Goal: Transaction & Acquisition: Purchase product/service

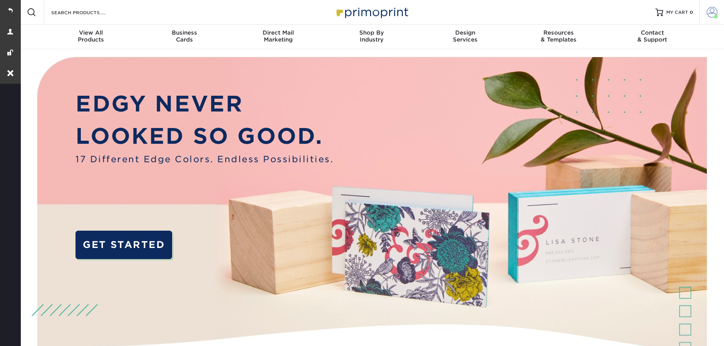
click at [708, 15] on span at bounding box center [711, 12] width 11 height 11
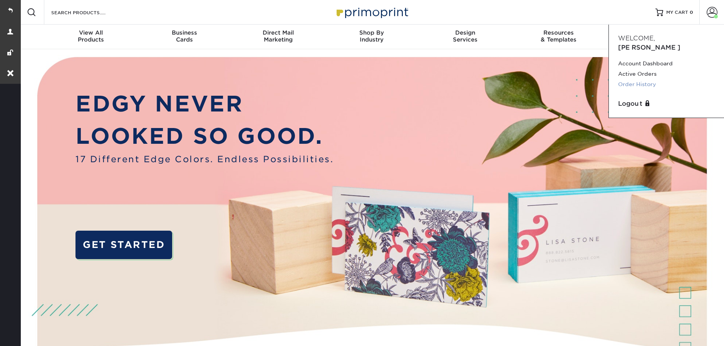
click at [622, 79] on link "Order History" at bounding box center [666, 84] width 97 height 10
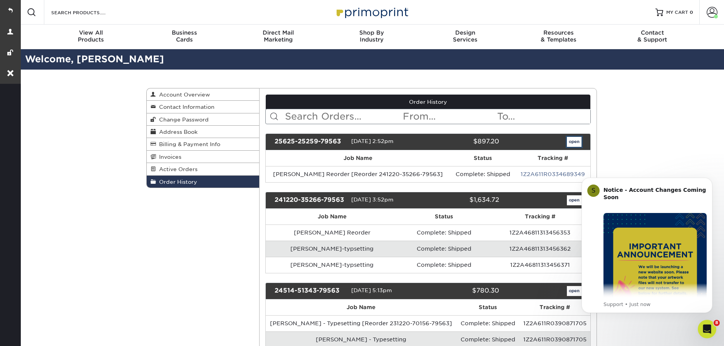
click at [567, 141] on link "open" at bounding box center [574, 142] width 15 height 10
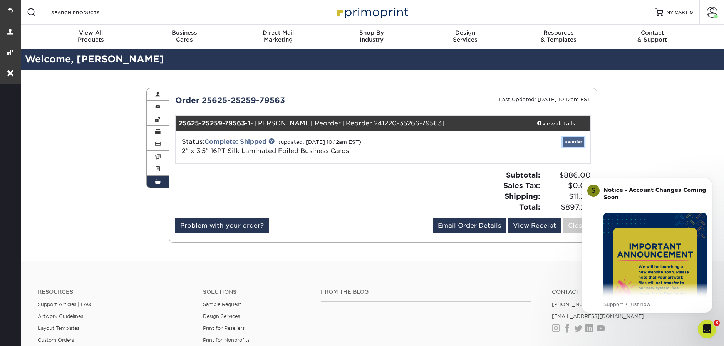
click at [564, 142] on link "Reorder" at bounding box center [573, 142] width 22 height 10
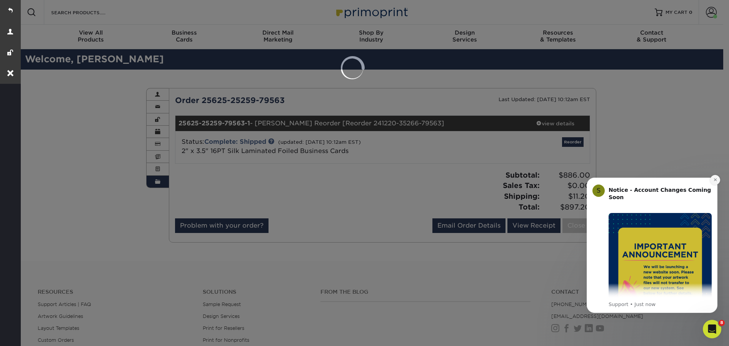
click at [714, 181] on icon "Dismiss notification" at bounding box center [716, 180] width 4 height 4
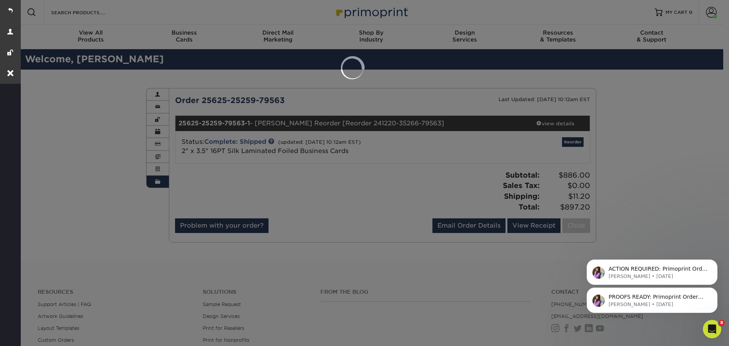
click at [573, 146] on div at bounding box center [364, 173] width 729 height 346
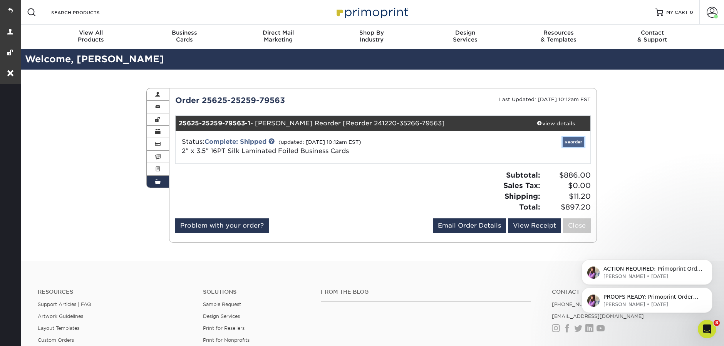
click at [573, 145] on link "Reorder" at bounding box center [573, 142] width 22 height 10
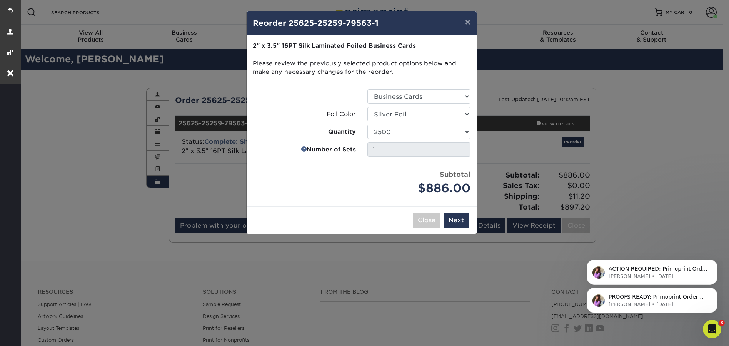
click at [428, 274] on div "× Reorder 25625-25259-79563-1 Please select all options to continue. Only quant…" at bounding box center [364, 173] width 729 height 346
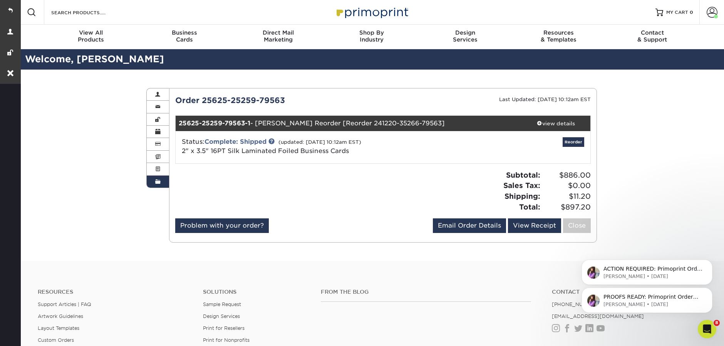
click at [159, 182] on span at bounding box center [157, 182] width 5 height 6
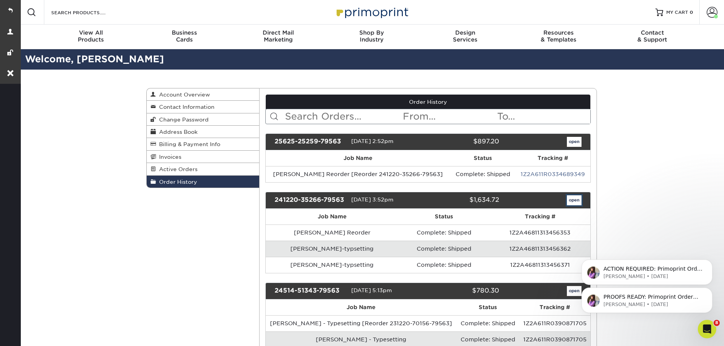
click at [575, 204] on link "open" at bounding box center [574, 201] width 15 height 10
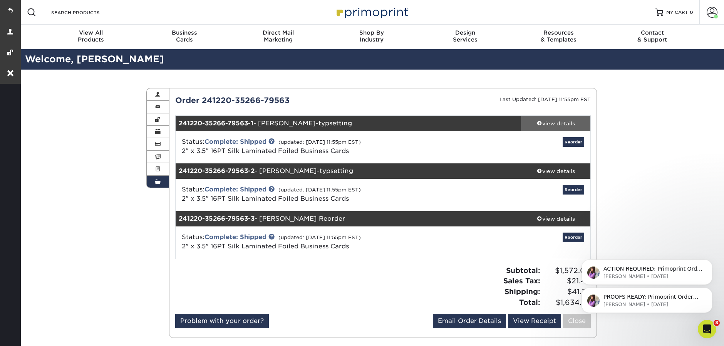
click at [561, 127] on div "view details" at bounding box center [555, 124] width 69 height 8
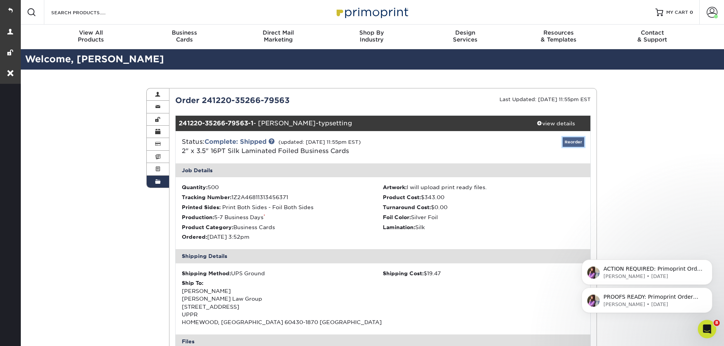
click at [575, 144] on link "Reorder" at bounding box center [573, 142] width 22 height 10
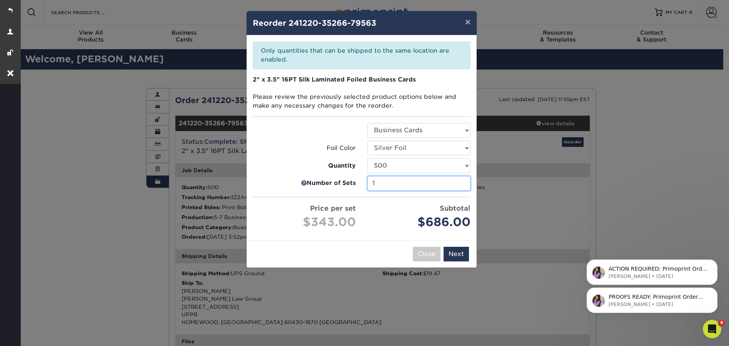
type input "1"
click at [465, 186] on input "1" at bounding box center [419, 183] width 103 height 15
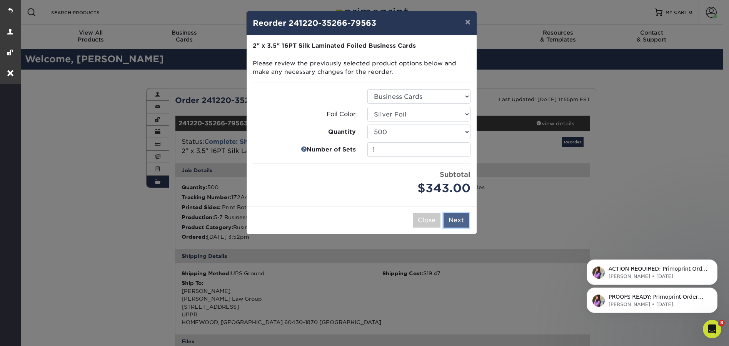
click at [464, 223] on button "Next" at bounding box center [456, 220] width 25 height 15
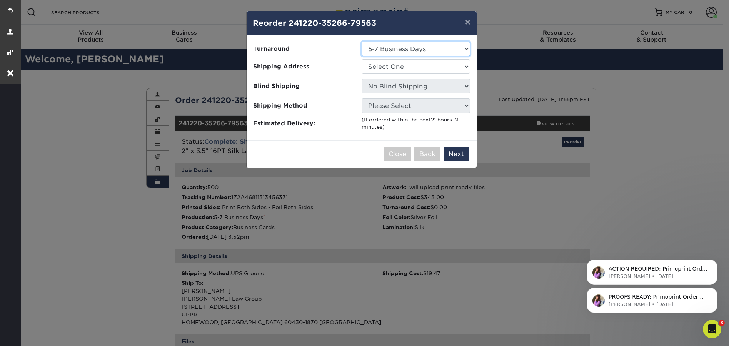
click at [423, 52] on select "Select One 5-7 Business Days" at bounding box center [416, 49] width 109 height 15
click at [415, 72] on select "Select One MLG" at bounding box center [416, 66] width 109 height 15
select select "102300"
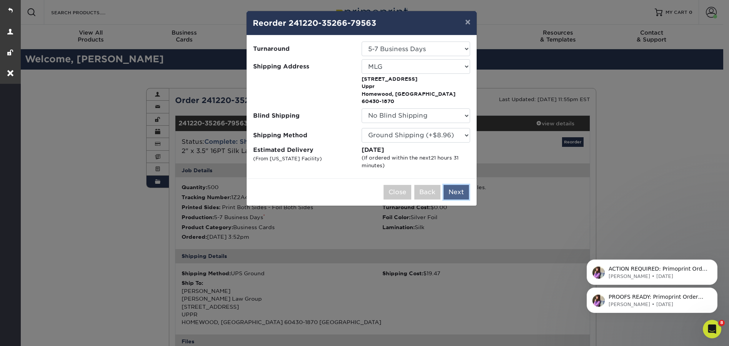
click at [454, 185] on button "Next" at bounding box center [456, 192] width 25 height 15
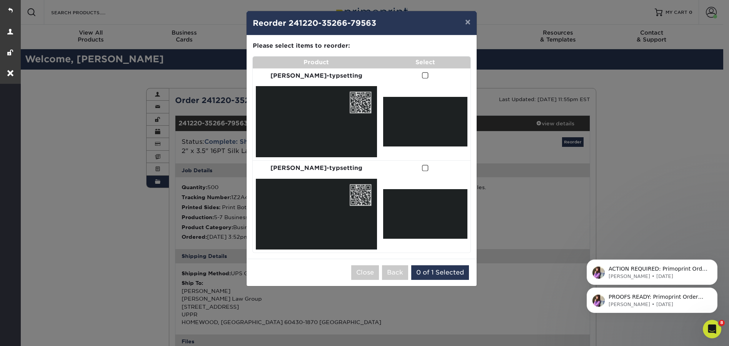
click at [422, 76] on span at bounding box center [425, 75] width 7 height 7
click at [0, 0] on input "checkbox" at bounding box center [0, 0] width 0 height 0
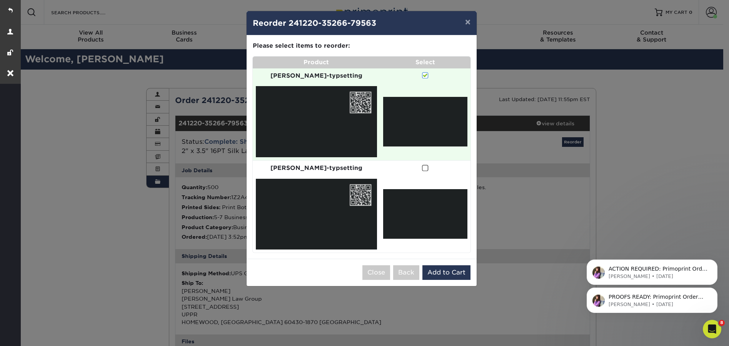
click at [443, 259] on div "Close Back 0 of 1 Selected Add to Cart" at bounding box center [362, 272] width 230 height 27
click at [443, 266] on button "Add to Cart" at bounding box center [447, 273] width 48 height 15
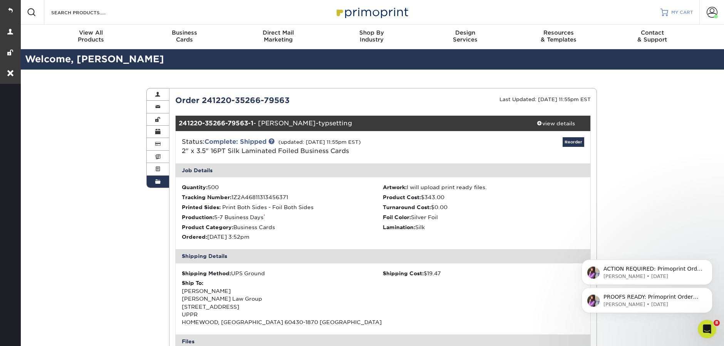
click at [672, 13] on span "MY CART" at bounding box center [682, 12] width 22 height 7
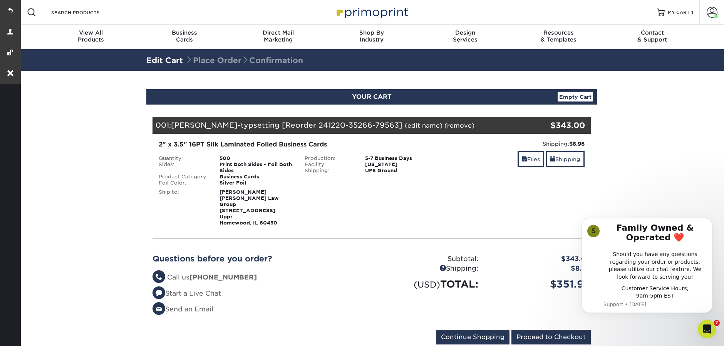
click at [404, 123] on link "(edit name)" at bounding box center [423, 125] width 38 height 7
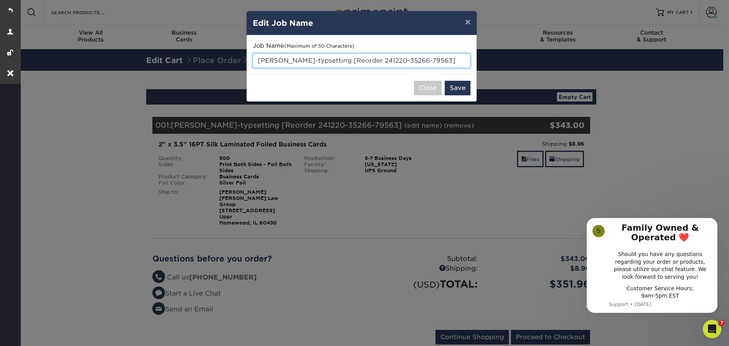
drag, startPoint x: 438, startPoint y: 58, endPoint x: 330, endPoint y: 59, distance: 107.4
click at [330, 59] on input "Lou Caprio-typsetting [Reorder 241220-35266-79563]" at bounding box center [362, 60] width 218 height 15
drag, startPoint x: 294, startPoint y: 60, endPoint x: 258, endPoint y: 57, distance: 35.6
click at [258, 57] on input "Lou Caprio-typsetting" at bounding box center [362, 60] width 218 height 15
paste input "David Gomez"
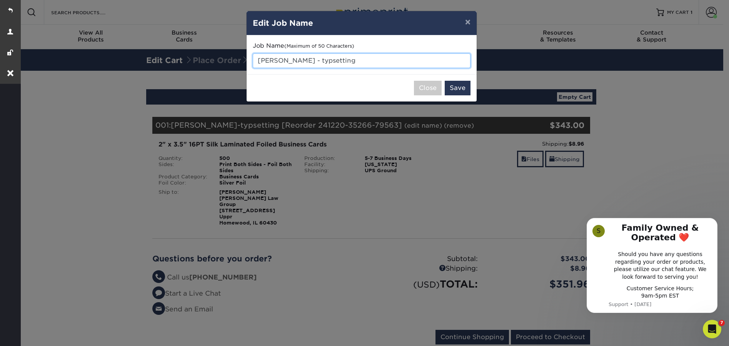
click at [318, 63] on input "David Gomez - typsetting" at bounding box center [362, 60] width 218 height 15
type input "[PERSON_NAME] - typesetting"
click at [460, 89] on button "Save" at bounding box center [458, 88] width 26 height 15
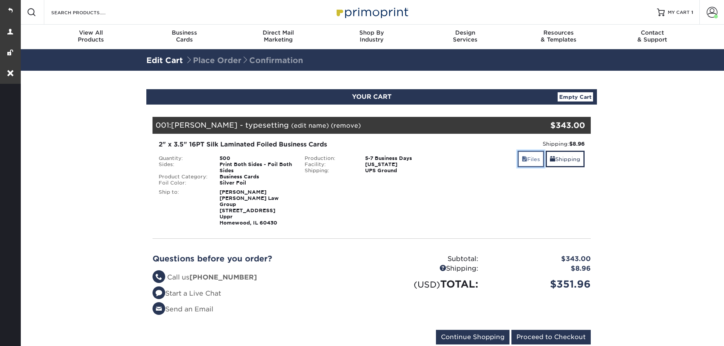
click at [532, 160] on link "Files" at bounding box center [530, 159] width 27 height 17
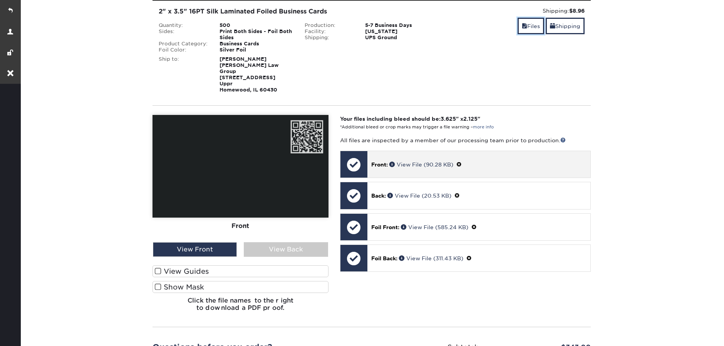
scroll to position [134, 0]
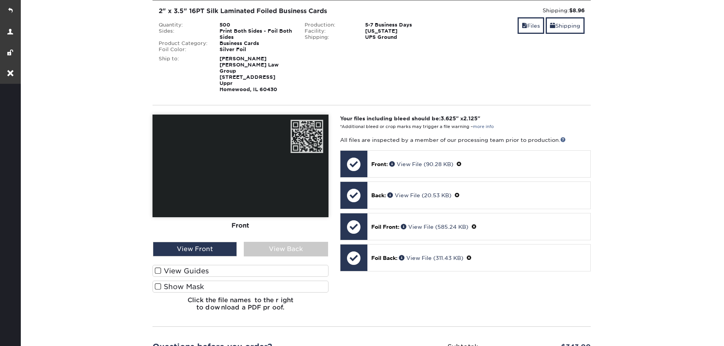
click at [176, 281] on label "Show Mask" at bounding box center [240, 287] width 176 height 12
click at [0, 0] on input "Show Mask" at bounding box center [0, 0] width 0 height 0
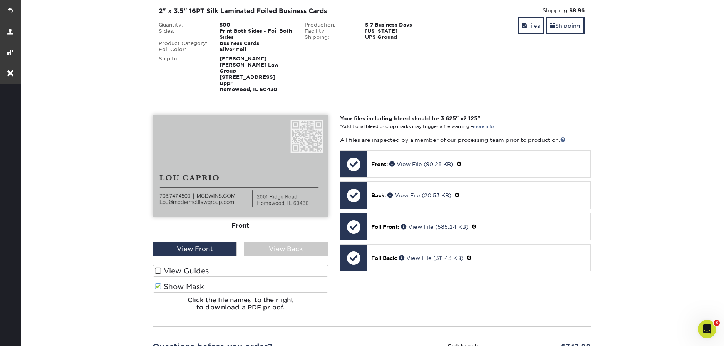
scroll to position [0, 0]
click at [176, 281] on label "Show Mask" at bounding box center [240, 287] width 176 height 12
click at [0, 0] on input "Show Mask" at bounding box center [0, 0] width 0 height 0
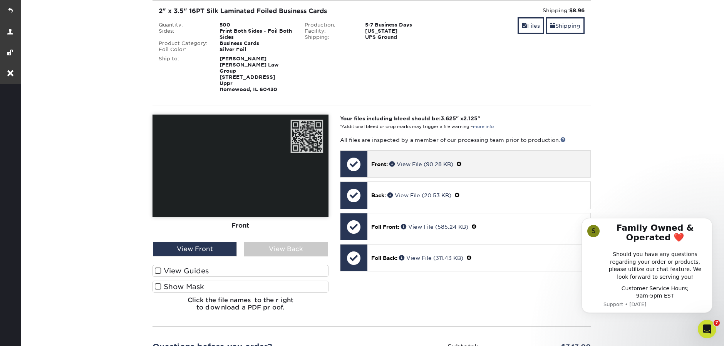
click at [461, 161] on span at bounding box center [458, 164] width 5 height 6
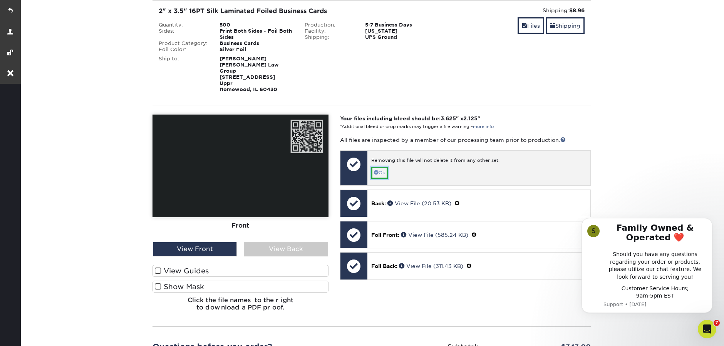
click at [383, 168] on link "Ok" at bounding box center [379, 173] width 17 height 12
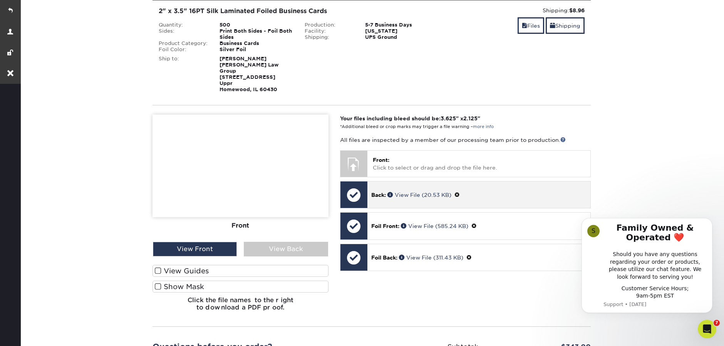
click at [460, 192] on span at bounding box center [456, 195] width 5 height 6
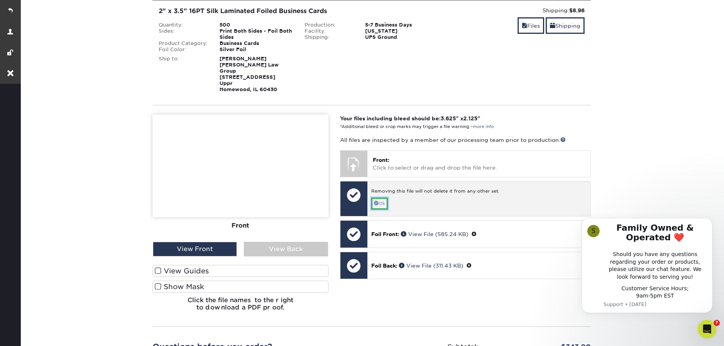
click at [374, 201] on span at bounding box center [376, 203] width 5 height 5
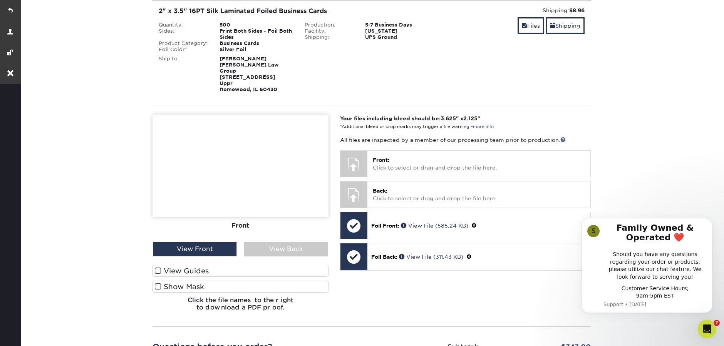
click at [667, 170] on section "YOUR CART Empty Cart Your Cart is Empty View Account Active Orders Order Histor…" at bounding box center [371, 198] width 704 height 523
click at [207, 281] on label "Show Mask" at bounding box center [240, 287] width 176 height 12
click at [0, 0] on input "Show Mask" at bounding box center [0, 0] width 0 height 0
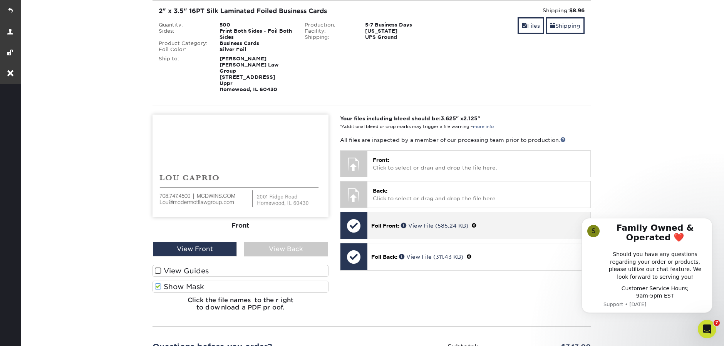
click at [476, 223] on span at bounding box center [473, 226] width 5 height 6
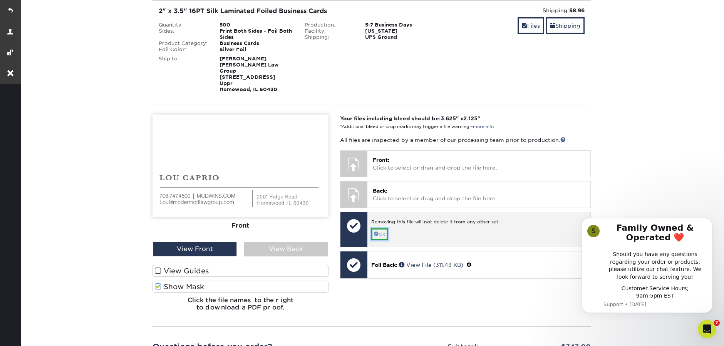
click at [381, 230] on link "Ok" at bounding box center [379, 235] width 17 height 12
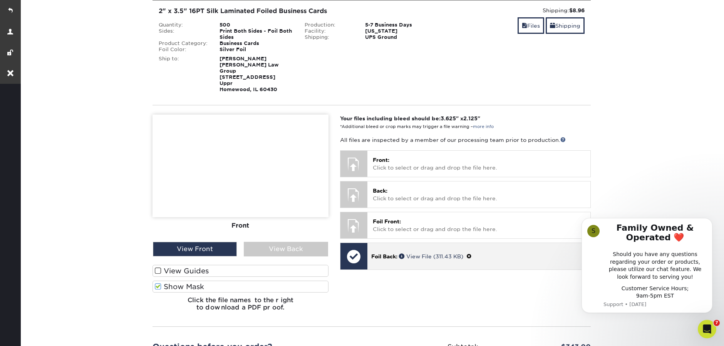
click at [471, 254] on span at bounding box center [468, 257] width 5 height 6
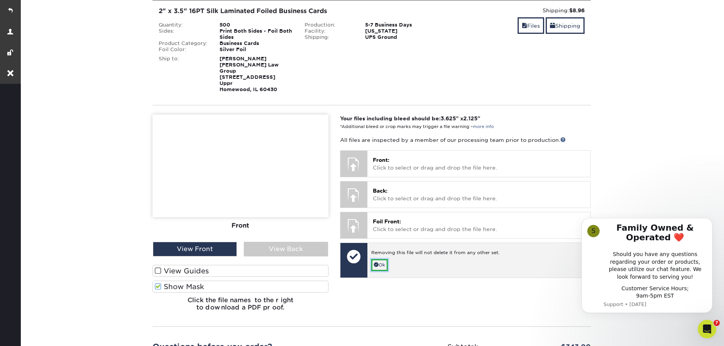
click at [378, 259] on link "Ok" at bounding box center [379, 265] width 17 height 12
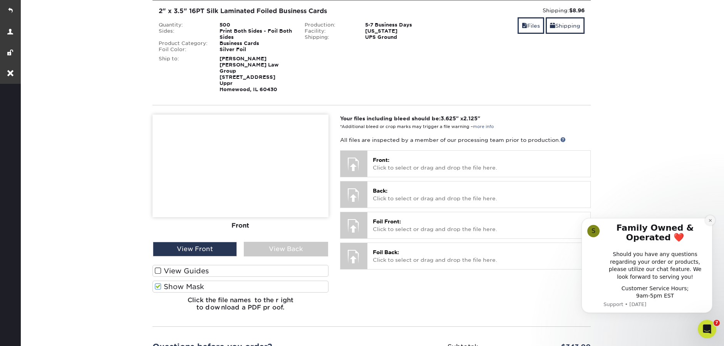
click at [708, 221] on icon "Dismiss notification" at bounding box center [710, 221] width 4 height 4
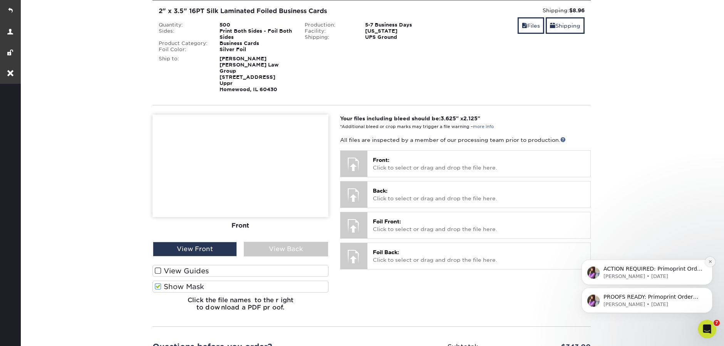
click at [709, 261] on icon "Dismiss notification" at bounding box center [710, 262] width 4 height 4
click at [710, 291] on icon "Dismiss notification" at bounding box center [709, 290] width 3 height 3
